Goal: Task Accomplishment & Management: Manage account settings

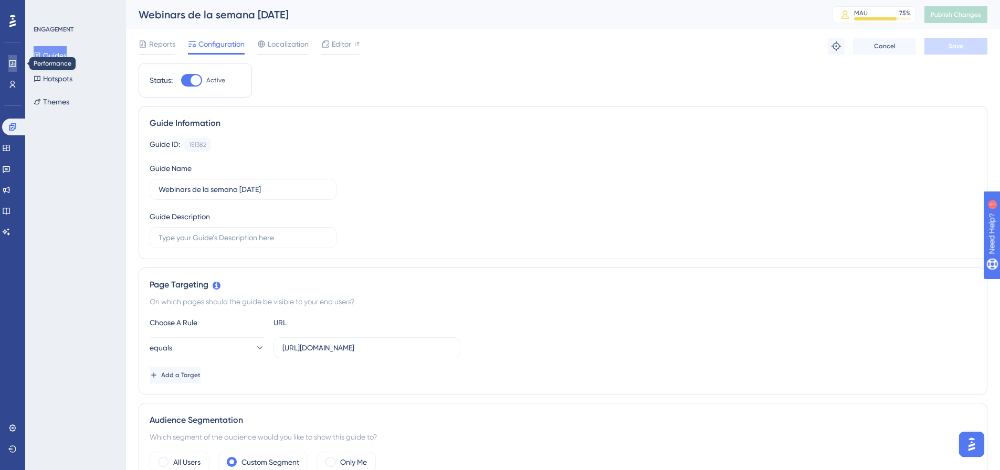
click at [11, 61] on icon at bounding box center [12, 63] width 7 height 6
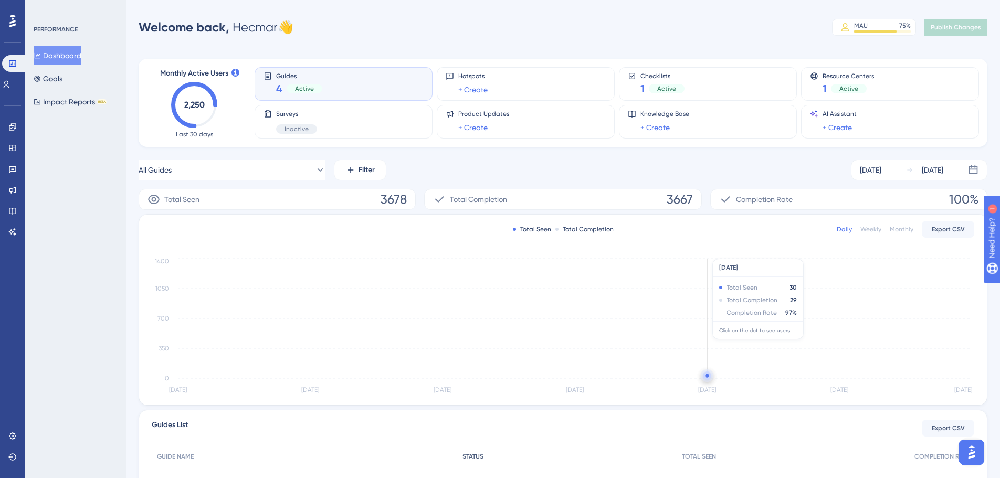
scroll to position [162, 0]
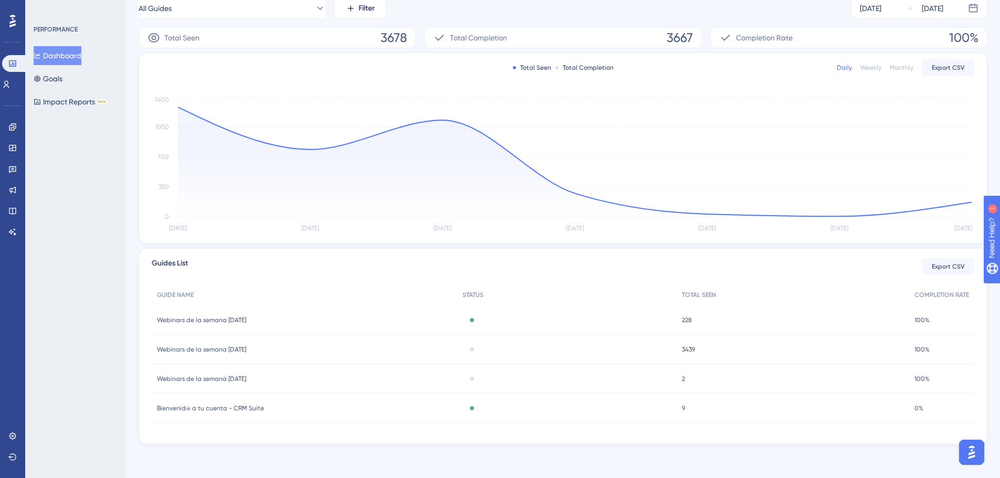
click at [10, 156] on div "Engagement Widgets Feedback Product Updates Knowledge Base AI Assistant" at bounding box center [12, 180] width 8 height 122
click at [8, 122] on link at bounding box center [12, 127] width 8 height 17
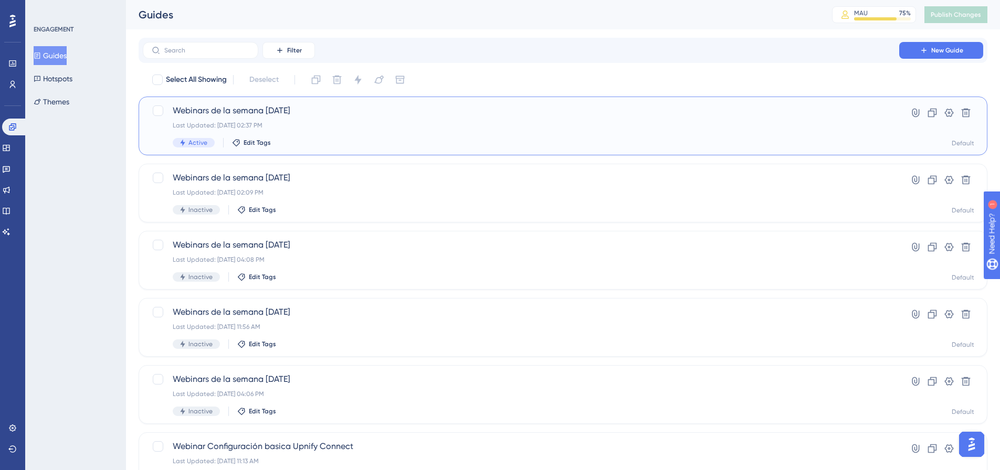
click at [313, 115] on span "Webinars de la semana [DATE]" at bounding box center [521, 110] width 697 height 13
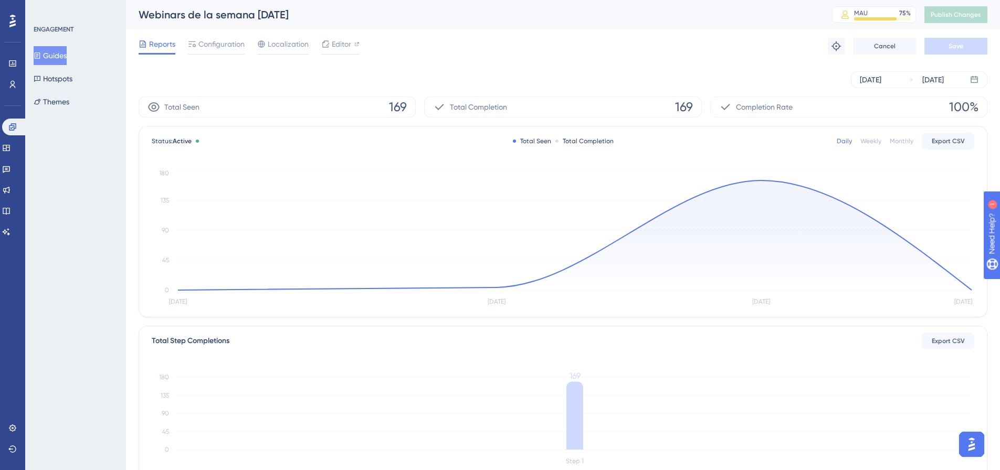
click at [229, 37] on div "Reports Configuration Localization Editor Troubleshoot Cancel Save" at bounding box center [563, 46] width 849 height 34
click at [229, 41] on span "Configuration" at bounding box center [221, 44] width 46 height 13
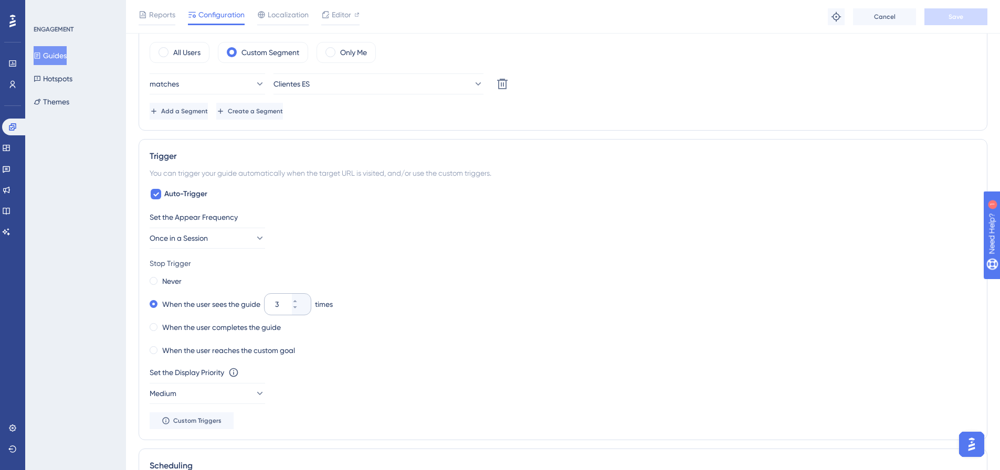
scroll to position [420, 0]
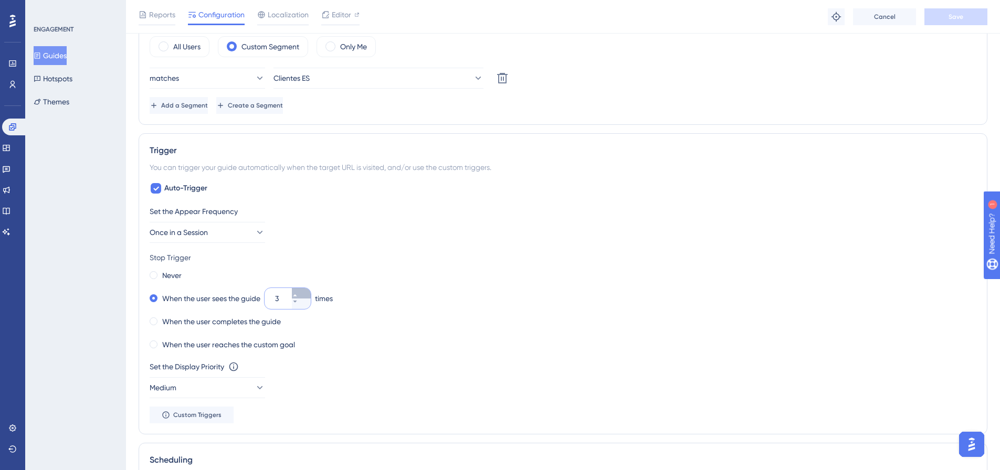
click at [298, 293] on icon at bounding box center [295, 295] width 6 height 6
type input "6"
click at [798, 16] on button "Save" at bounding box center [955, 16] width 63 height 17
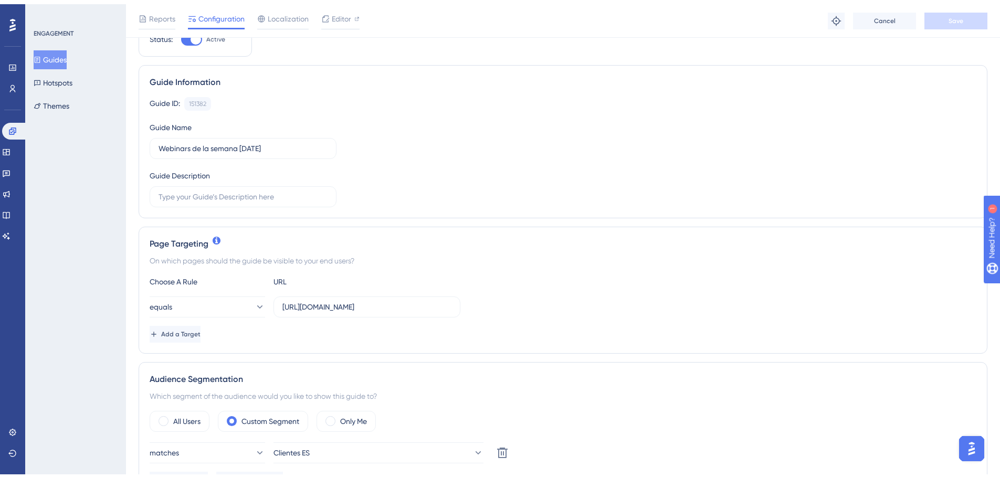
scroll to position [0, 0]
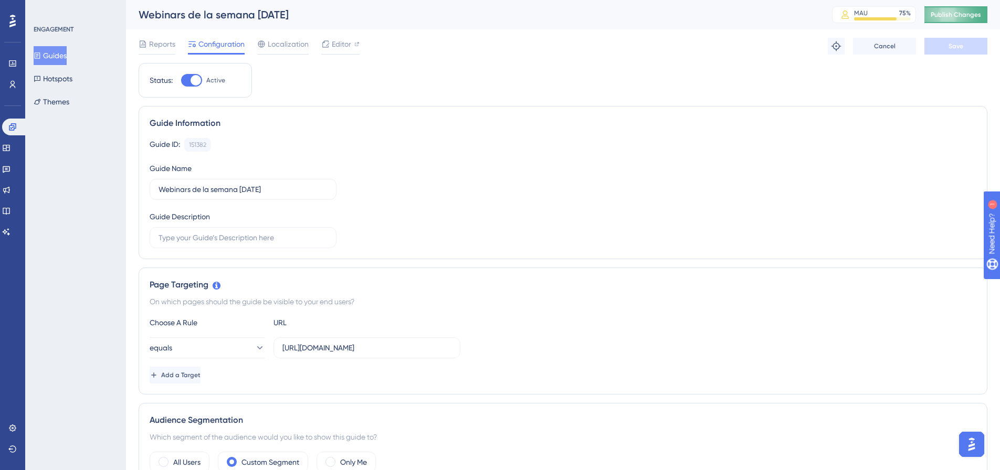
click at [798, 20] on button "Publish Changes" at bounding box center [955, 14] width 63 height 17
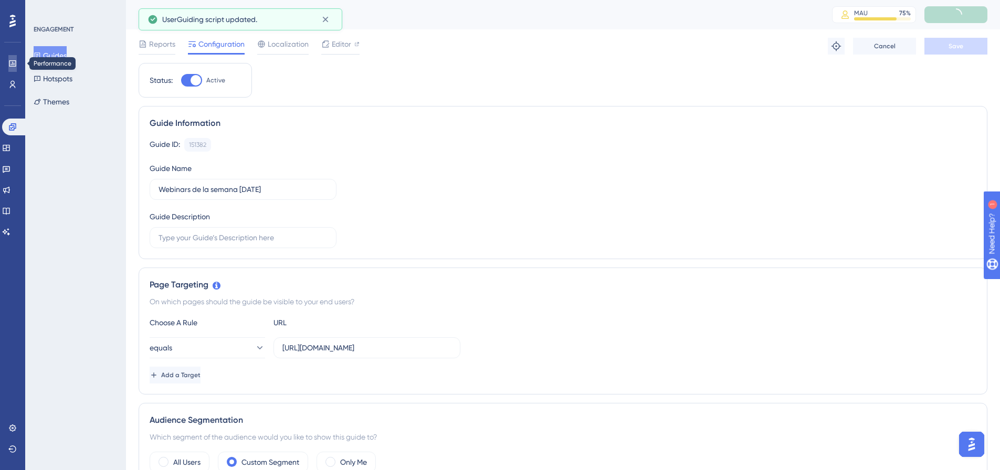
click at [9, 63] on icon at bounding box center [12, 63] width 7 height 6
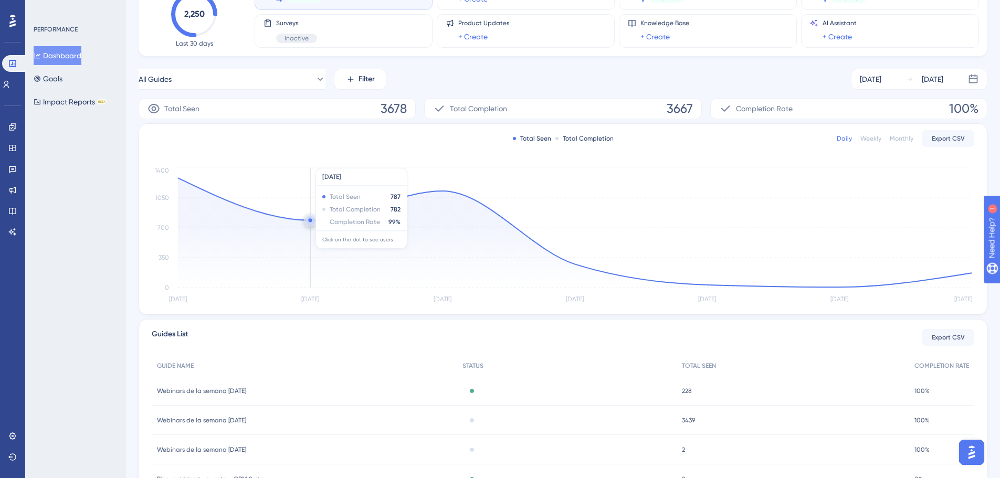
scroll to position [162, 0]
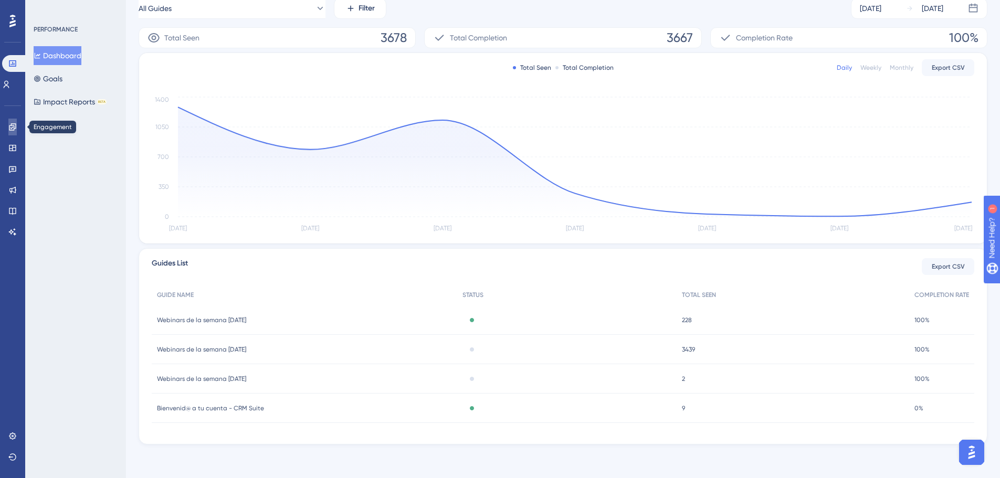
click at [8, 132] on link at bounding box center [12, 127] width 8 height 17
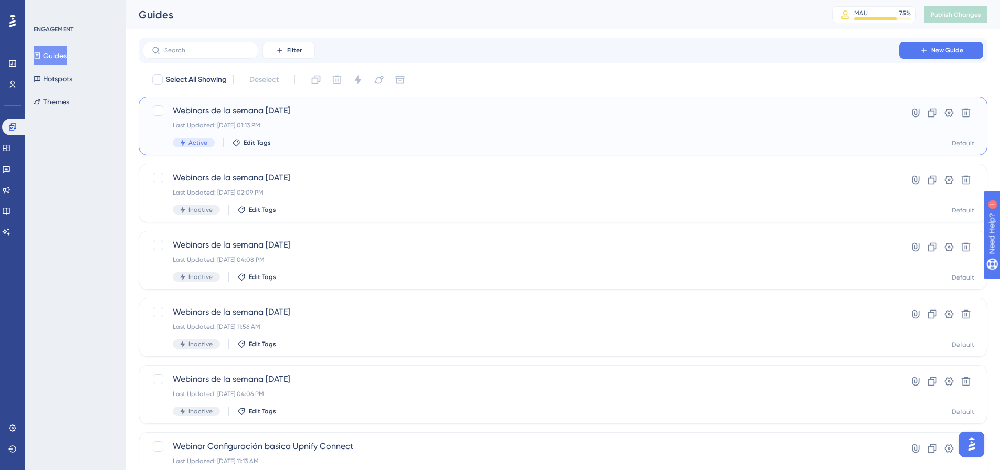
click at [230, 113] on span "Webinars de la semana [DATE]" at bounding box center [521, 110] width 697 height 13
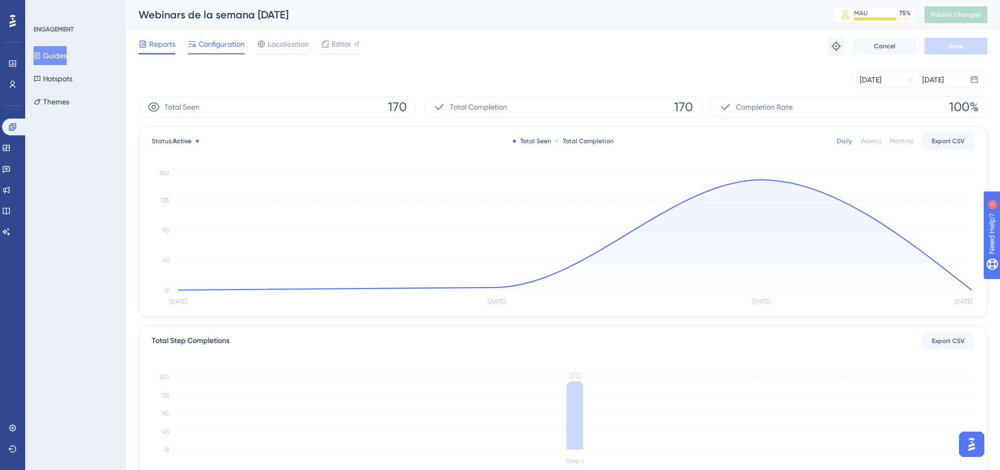
click at [225, 51] on div "Configuration" at bounding box center [216, 46] width 57 height 17
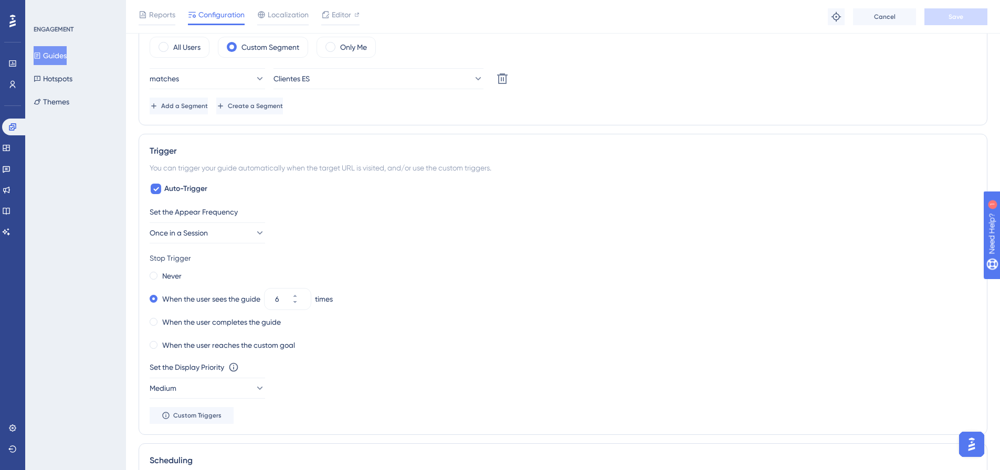
scroll to position [420, 0]
click at [254, 234] on icon at bounding box center [259, 232] width 10 height 10
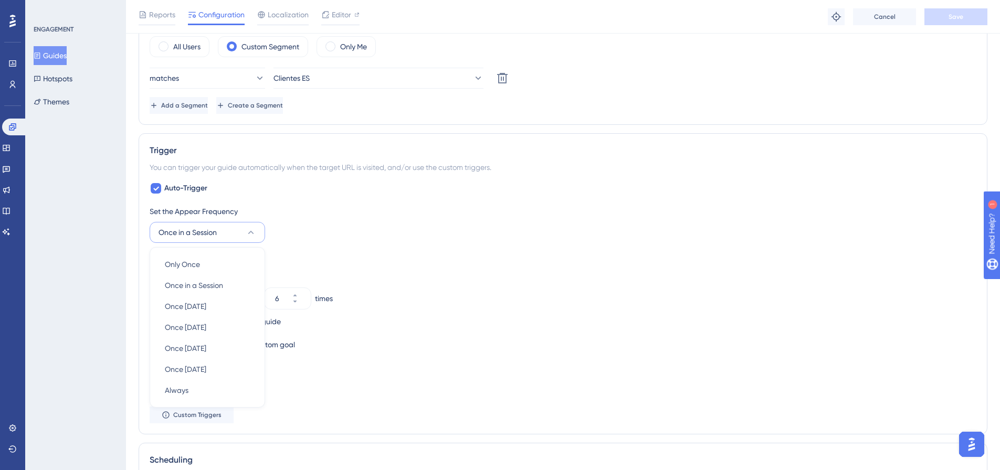
scroll to position [512, 0]
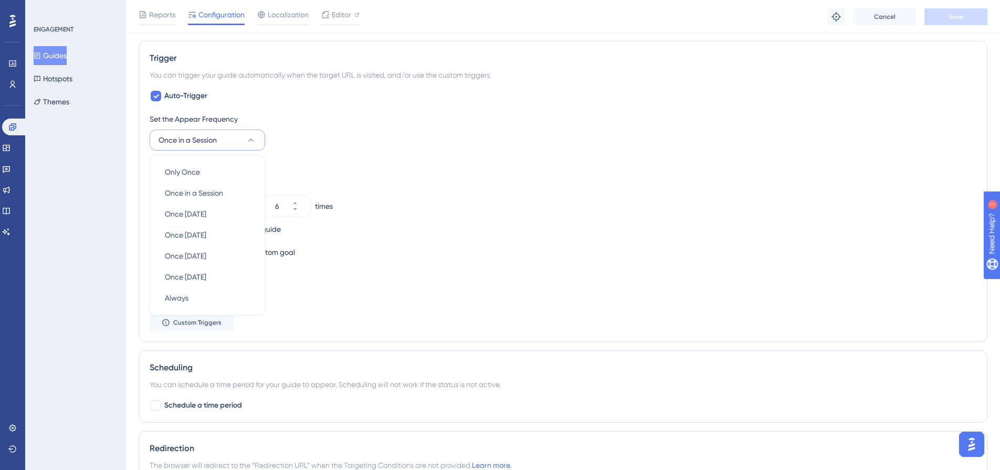
click at [426, 160] on div "Stop Trigger" at bounding box center [563, 165] width 827 height 13
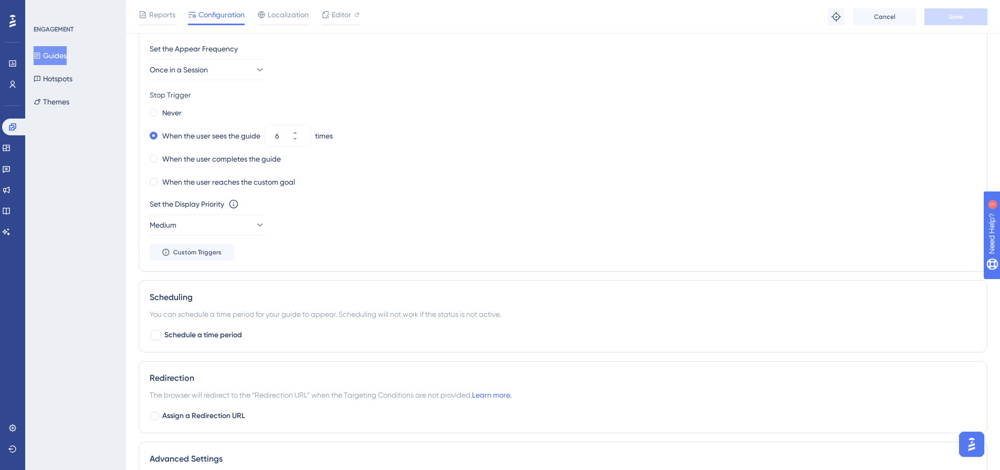
scroll to position [617, 0]
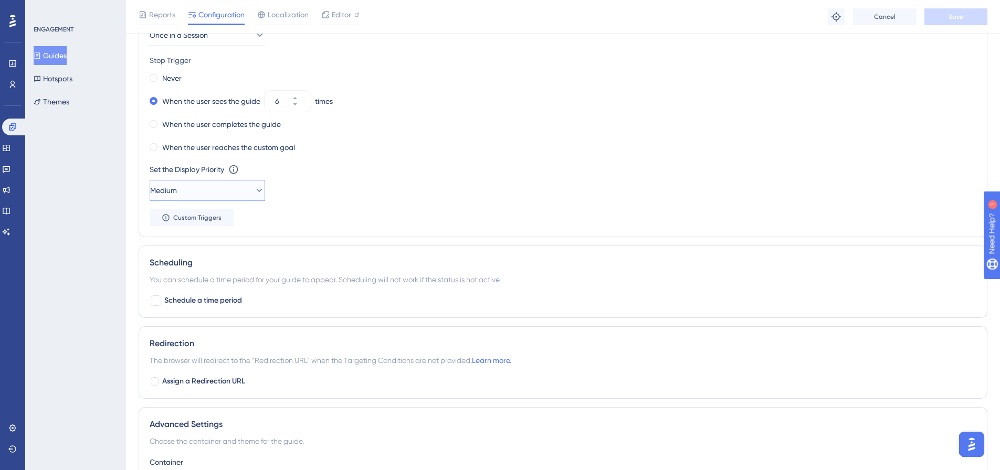
click at [222, 189] on button "Medium" at bounding box center [207, 190] width 115 height 21
click at [191, 261] on div "High High" at bounding box center [207, 264] width 85 height 21
click at [798, 15] on button "Save" at bounding box center [955, 16] width 63 height 17
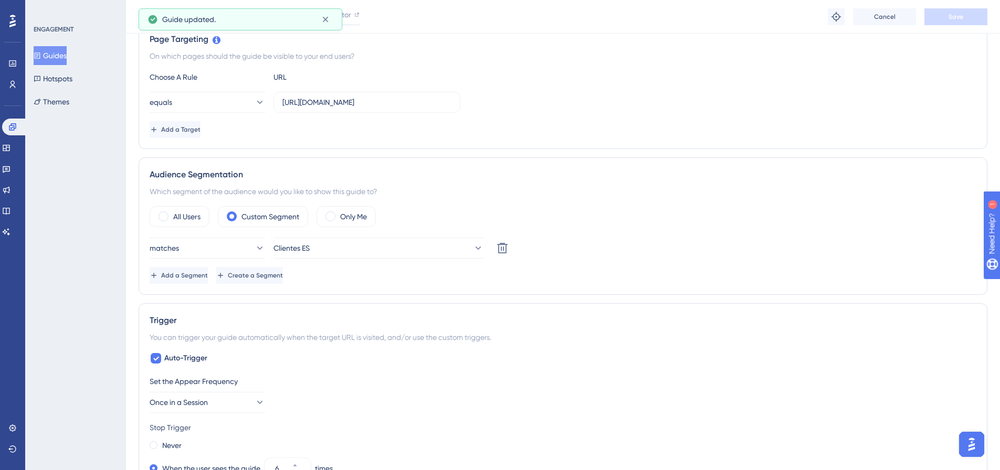
scroll to position [0, 0]
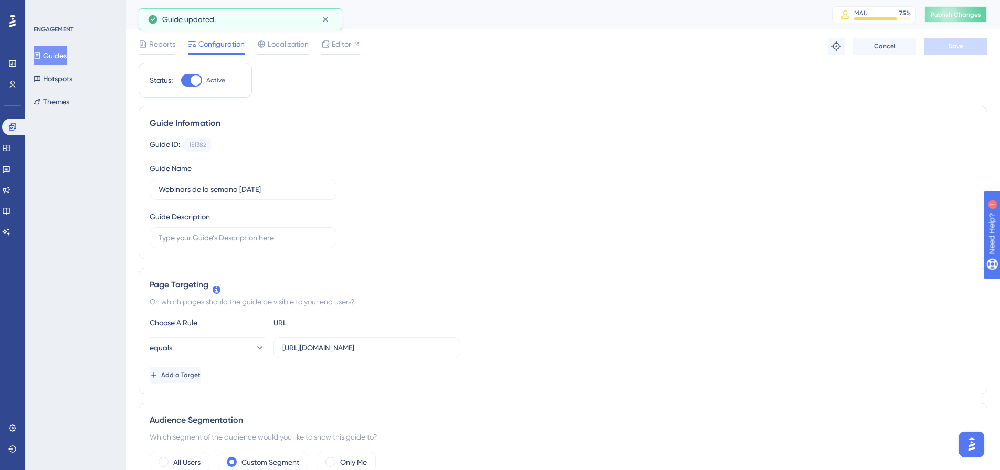
click at [798, 17] on button "Publish Changes" at bounding box center [955, 14] width 63 height 17
